Goal: Task Accomplishment & Management: Manage account settings

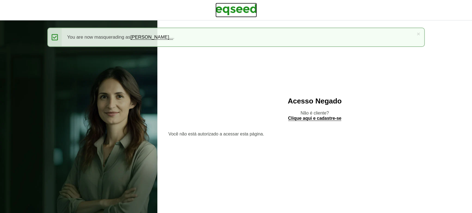
click at [234, 10] on img at bounding box center [235, 10] width 41 height 14
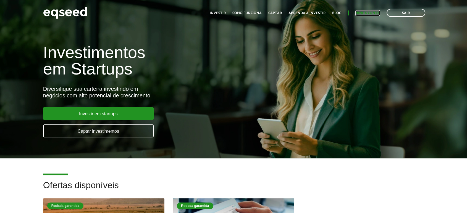
click at [365, 12] on link "Minha conta" at bounding box center [367, 13] width 25 height 4
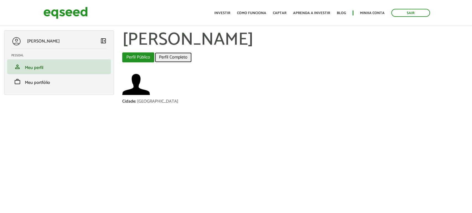
click at [170, 58] on link "Perfil Completo" at bounding box center [173, 58] width 37 height 10
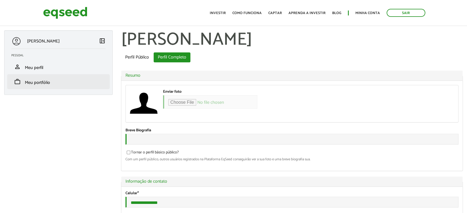
type input "**********"
click at [31, 82] on span "Meu portfólio" at bounding box center [37, 82] width 25 height 7
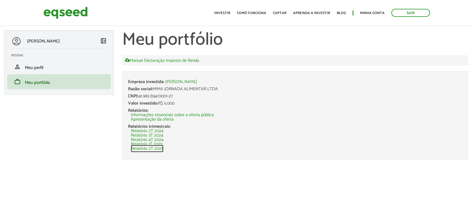
click at [150, 149] on link "Relatório 2T 2025" at bounding box center [147, 149] width 33 height 4
